Goal: Information Seeking & Learning: Check status

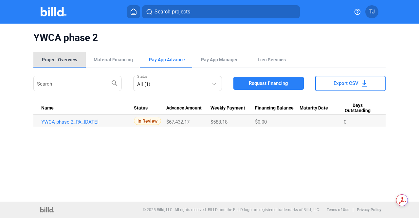
click at [69, 61] on div "Project Overview" at bounding box center [59, 59] width 35 height 7
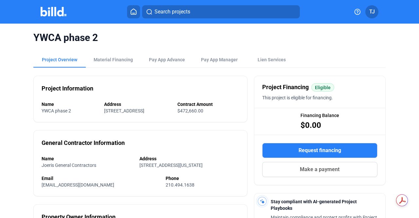
click at [132, 16] on button at bounding box center [133, 11] width 13 height 13
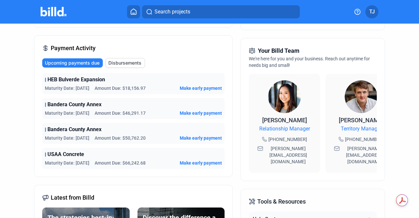
scroll to position [153, 0]
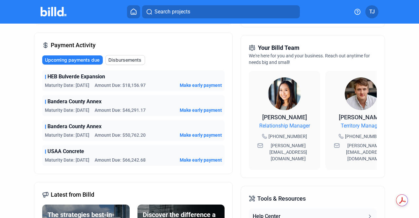
click at [234, 112] on div "Account Summary Total Financing Balance $182,040.16 Available Purchasing Power …" at bounding box center [209, 102] width 351 height 428
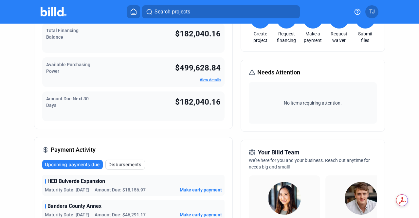
scroll to position [49, 0]
click at [210, 77] on span "View details" at bounding box center [210, 80] width 21 height 6
click at [210, 79] on link "View details" at bounding box center [210, 79] width 21 height 5
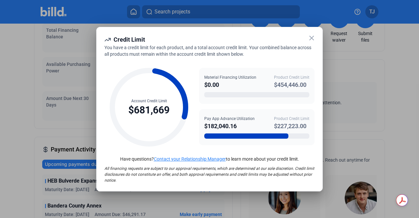
click at [310, 39] on icon at bounding box center [311, 38] width 4 height 4
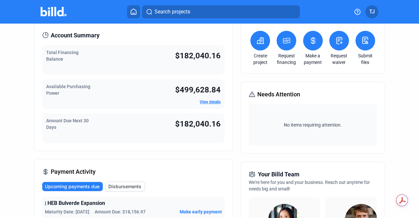
scroll to position [0, 0]
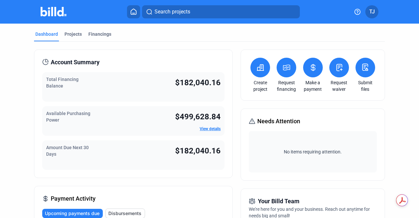
click at [222, 158] on div "Amount Due Next 30 Days $182,040.16" at bounding box center [133, 154] width 182 height 29
